Goal: Task Accomplishment & Management: Use online tool/utility

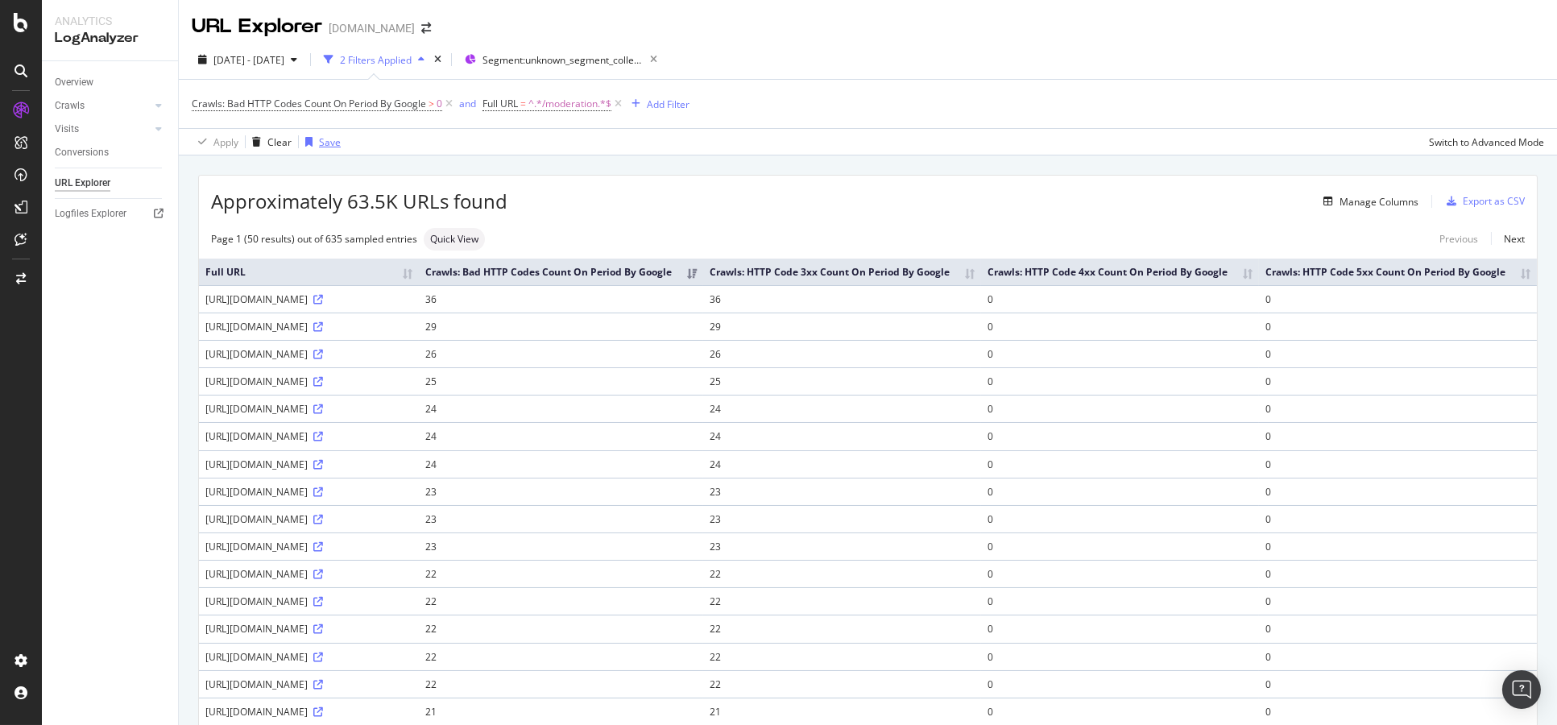
click at [334, 139] on div "Save" at bounding box center [330, 142] width 22 height 14
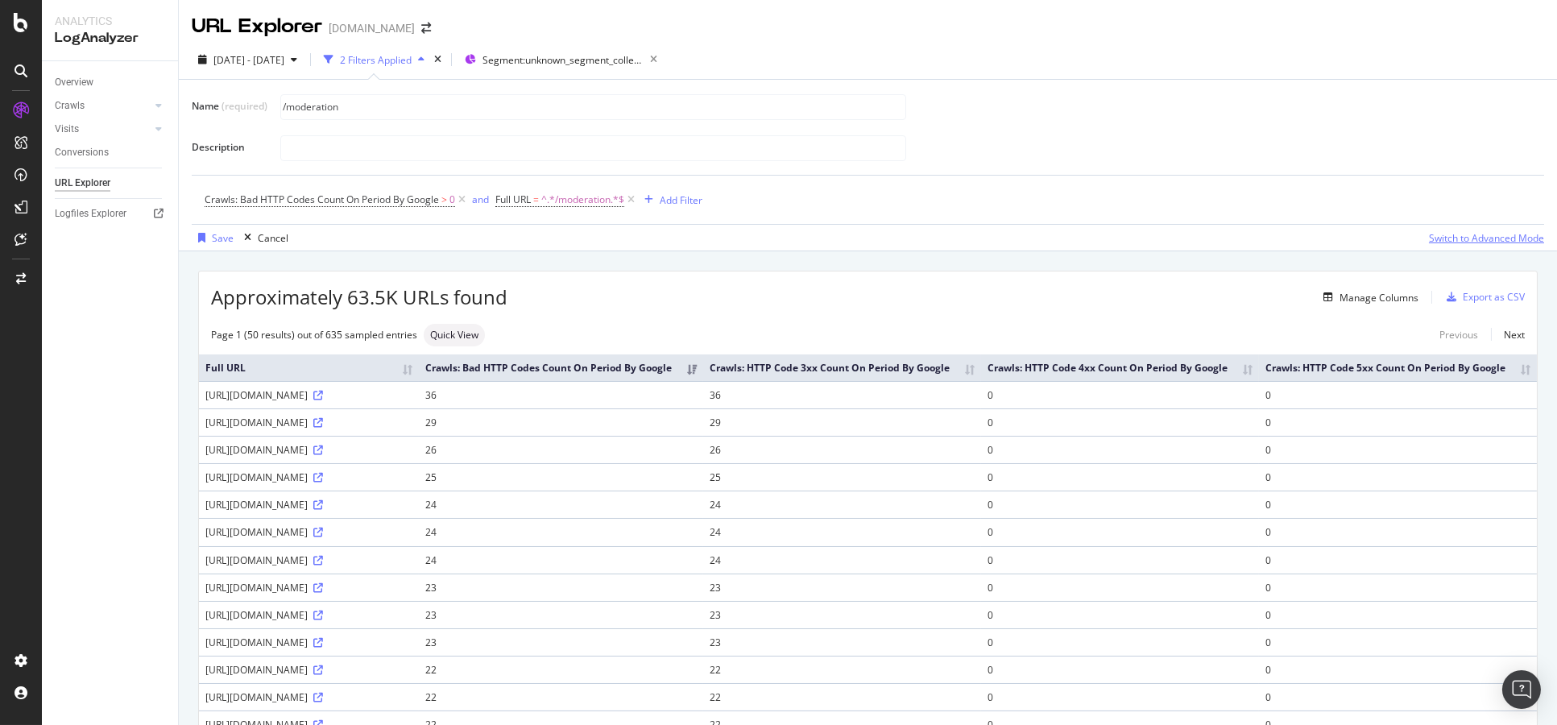
click at [1488, 238] on div "Switch to Advanced Mode" at bounding box center [1486, 238] width 115 height 14
click at [1475, 239] on div "Switch back to Simple mode" at bounding box center [1481, 238] width 125 height 14
click at [1475, 239] on div "Switch to Advanced Mode" at bounding box center [1486, 238] width 115 height 14
click at [431, 96] on input "/moderation" at bounding box center [593, 107] width 624 height 24
click at [433, 101] on input "/moderation" at bounding box center [593, 107] width 624 height 24
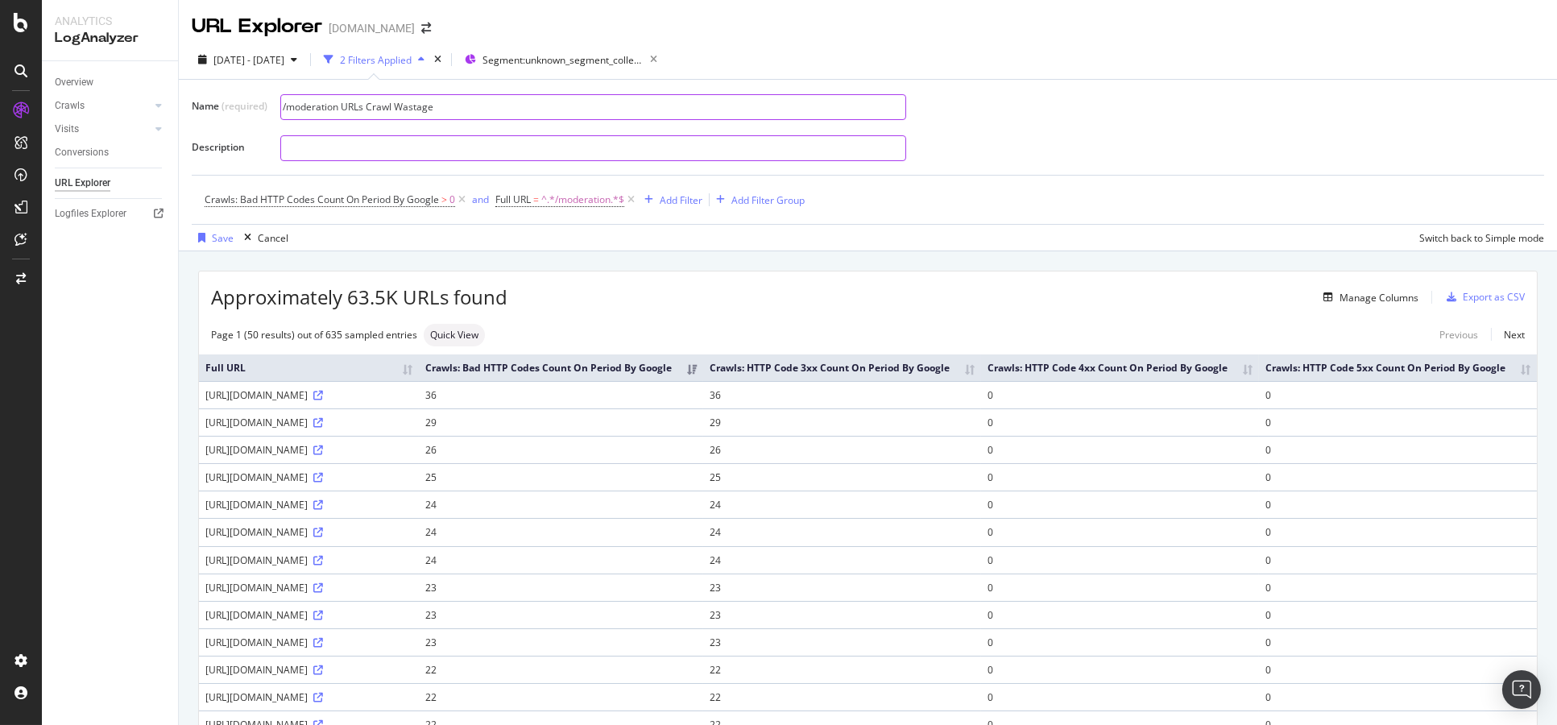
type input "/moderation URLs Crawl Wastage"
click at [429, 139] on input "text" at bounding box center [593, 148] width 624 height 24
type input "Moderation URLs are being caused by one subfolder called /reports/ which is use…"
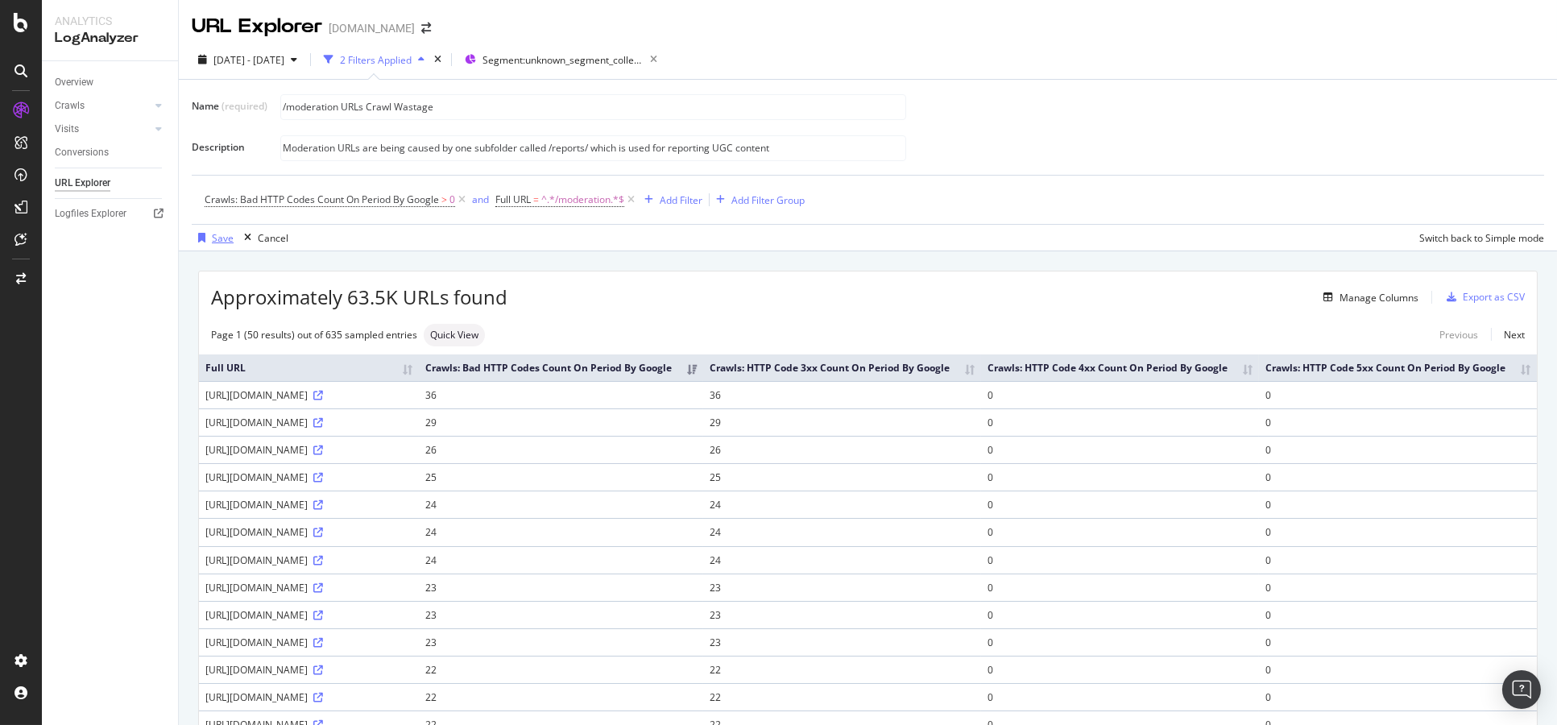
click at [227, 237] on div "Save" at bounding box center [223, 238] width 22 height 14
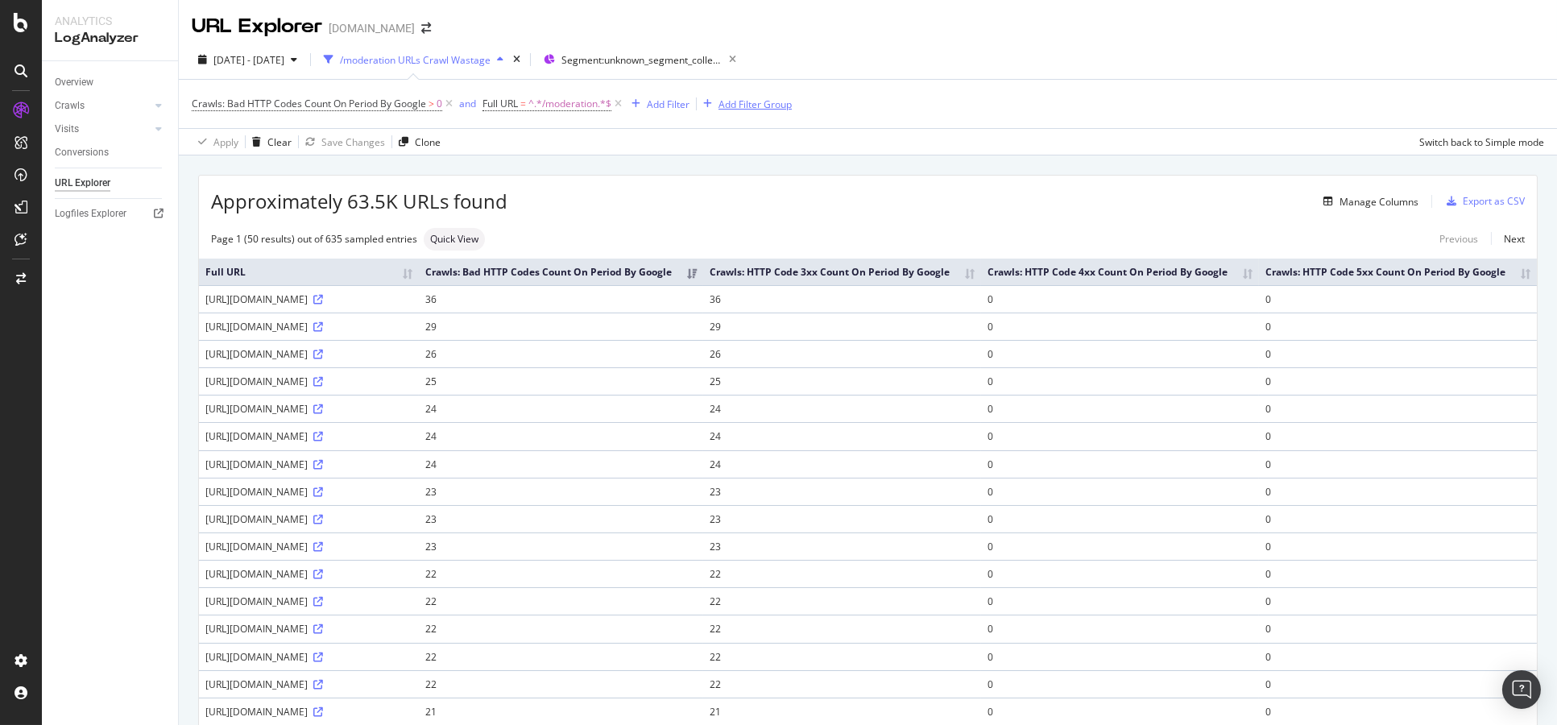
click at [766, 109] on div "Add Filter Group" at bounding box center [754, 104] width 73 height 14
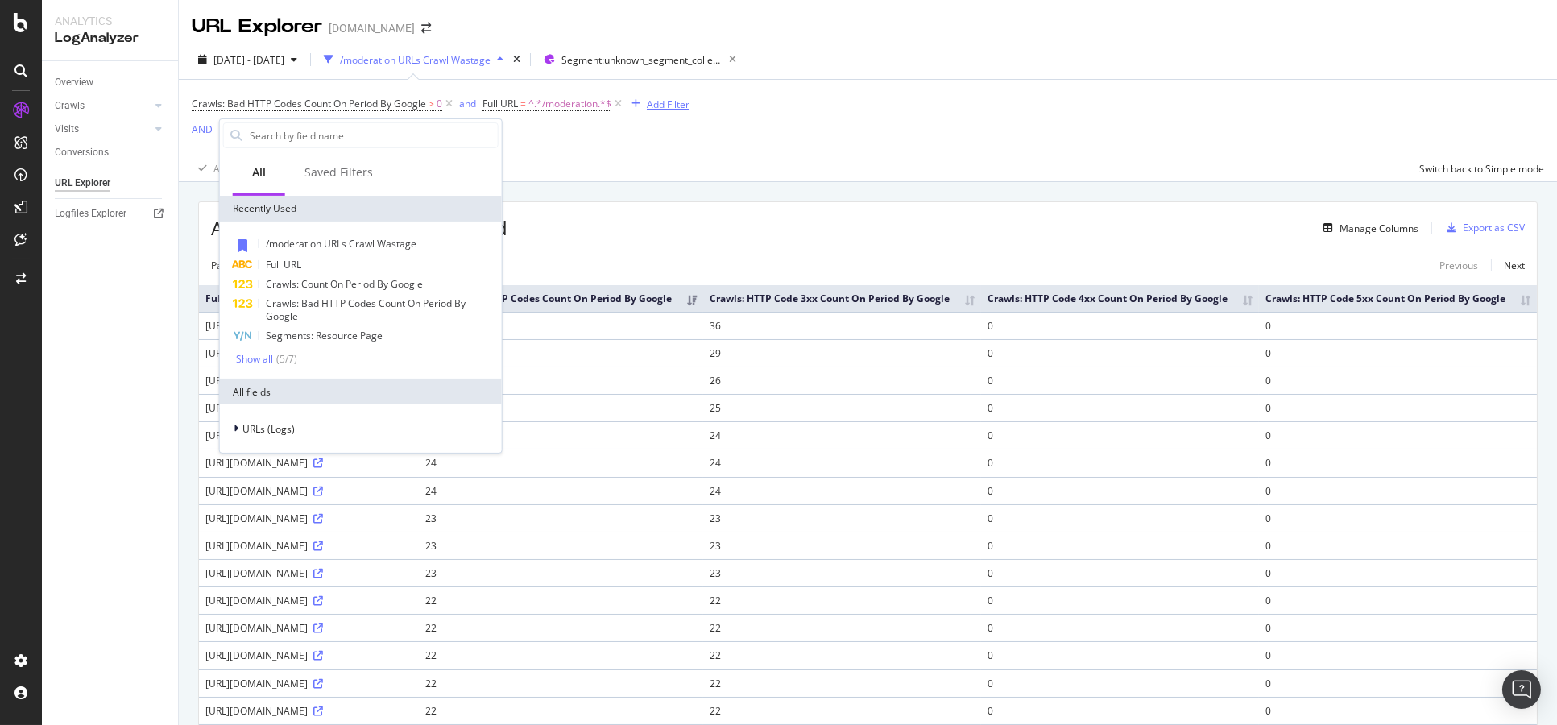
click at [671, 109] on div "Add Filter" at bounding box center [668, 104] width 43 height 14
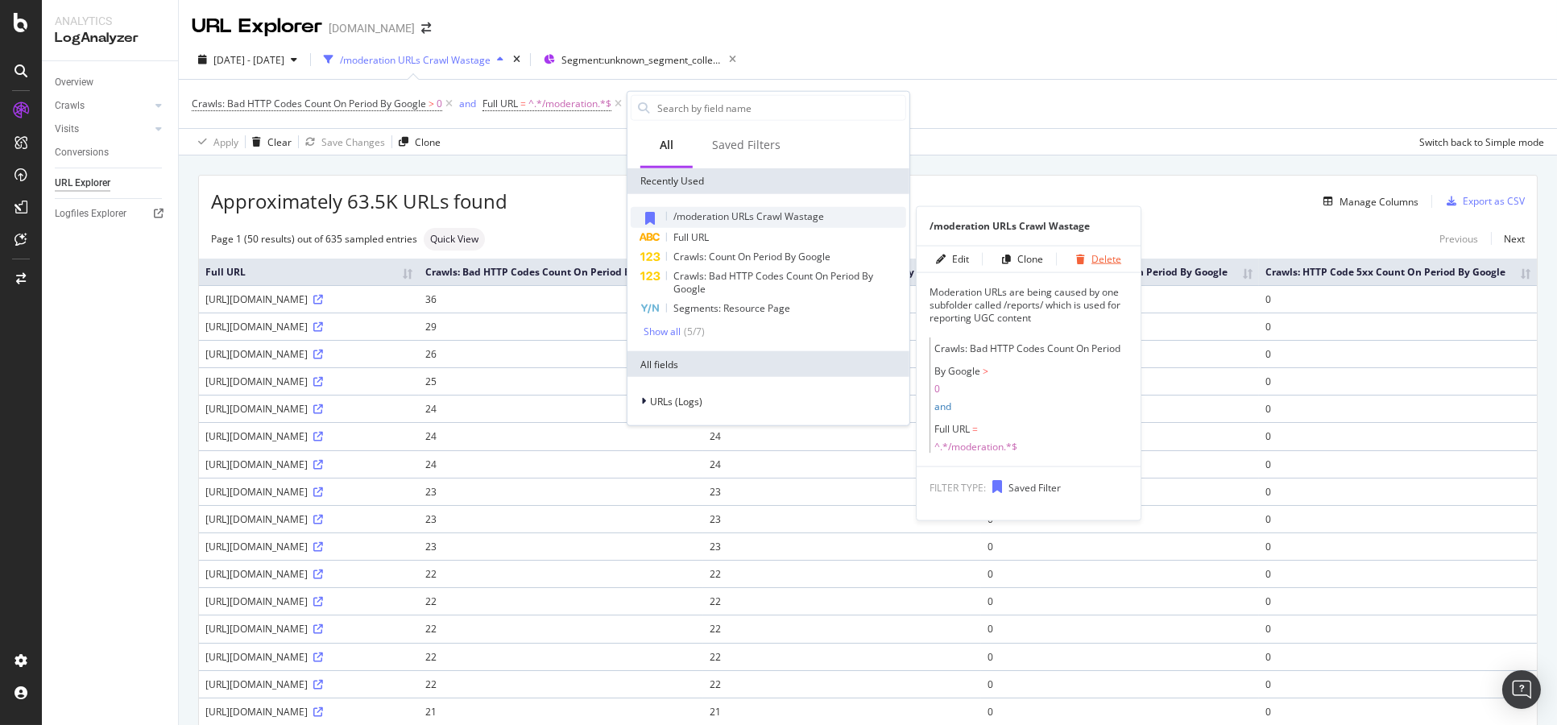
click at [1082, 259] on div "button" at bounding box center [1081, 259] width 22 height 10
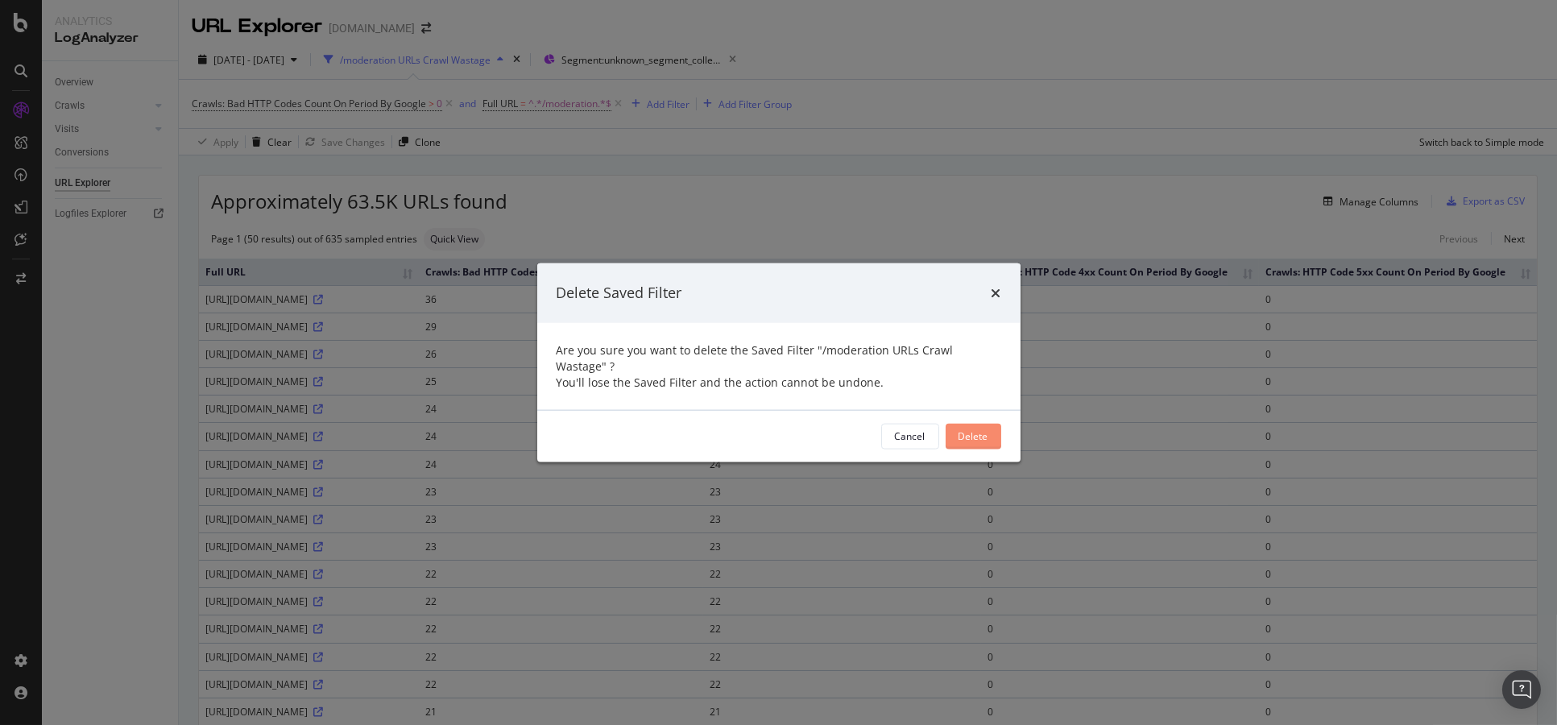
click at [955, 433] on button "Delete" at bounding box center [974, 436] width 56 height 26
